Goal: Information Seeking & Learning: Learn about a topic

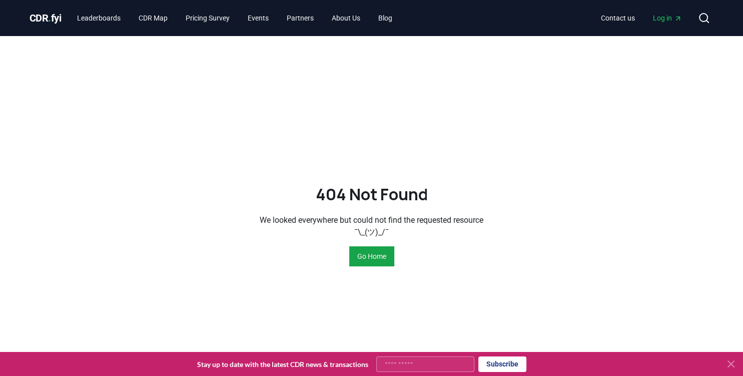
click at [297, 273] on div "404 Not Found We looked everywhere but could not find the requested resource ¯\…" at bounding box center [372, 224] width 700 height 376
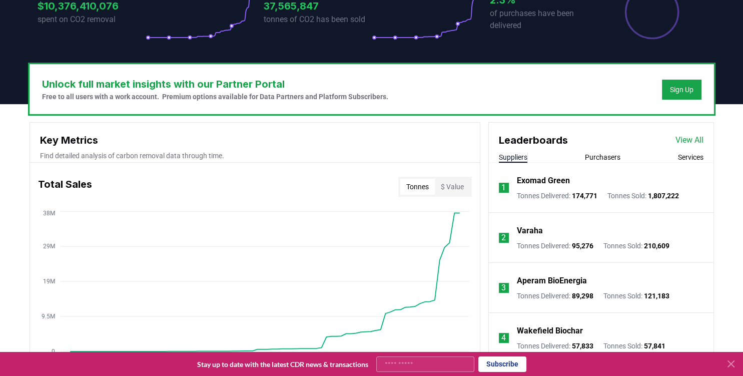
scroll to position [207, 0]
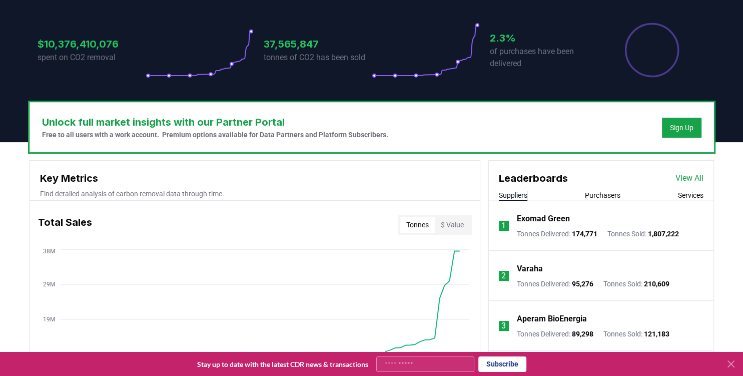
click at [546, 218] on p "Exomad Green" at bounding box center [543, 219] width 53 height 12
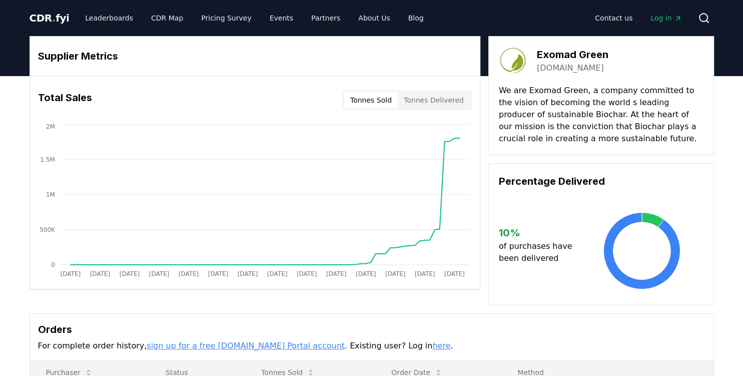
click at [429, 102] on body "CDR . fyi Leaderboards CDR Map Pricing Survey Events Partners About Us Blog Con…" at bounding box center [371, 354] width 743 height 709
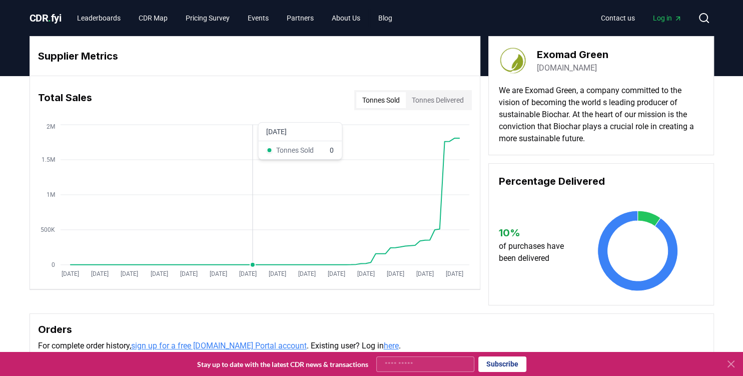
click at [253, 151] on icon "Jan 2019 Jul 2019 Jan 2020 Jul 2020 Jan 2021 Jul 2021 Jan 2022 Jul 2022 Jan 202…" at bounding box center [251, 202] width 442 height 160
click at [419, 160] on icon "Jan 2019 Jul 2019 Jan 2020 Jul 2020 Jan 2021 Jul 2021 Jan 2022 Jul 2022 Jan 202…" at bounding box center [251, 202] width 442 height 160
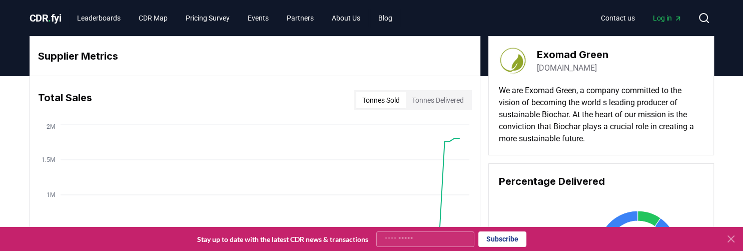
click at [267, 91] on div "Total Sales Tonnes Sold Tonnes Delivered" at bounding box center [255, 100] width 450 height 36
click at [434, 99] on button "Tonnes Delivered" at bounding box center [438, 100] width 64 height 16
click at [629, 142] on p "We are Exomad Green, a company committed to the vision of becoming the world s …" at bounding box center [601, 115] width 205 height 60
